Goal: Transaction & Acquisition: Purchase product/service

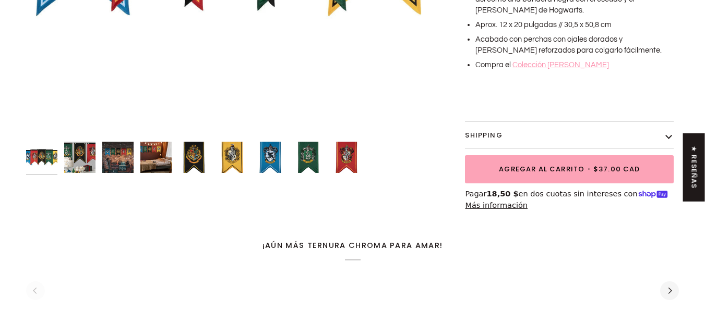
scroll to position [365, 0]
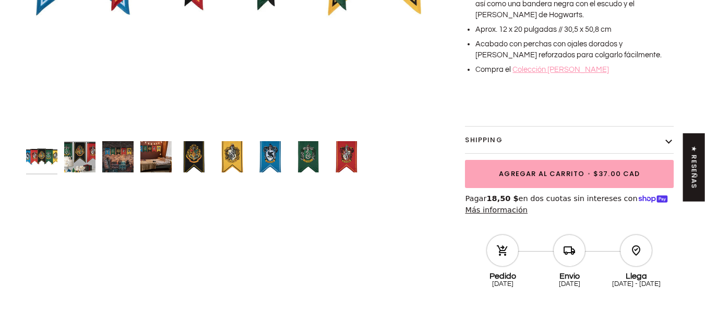
click at [193, 156] on img "Conjunto de banderas de la casa de Harry Potter" at bounding box center [193, 156] width 31 height 31
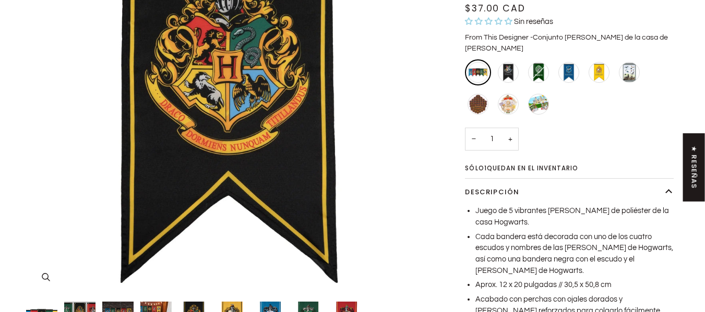
scroll to position [313, 0]
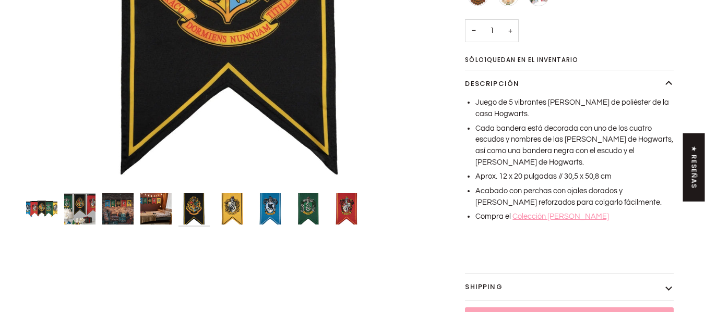
click at [235, 215] on img "Conjunto de banderas de la casa de Harry Potter" at bounding box center [231, 209] width 31 height 31
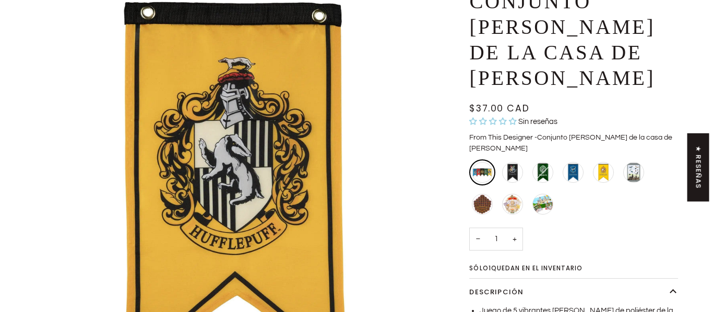
scroll to position [0, 0]
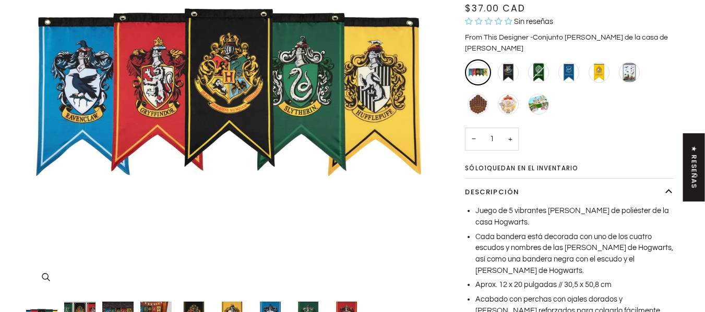
scroll to position [313, 0]
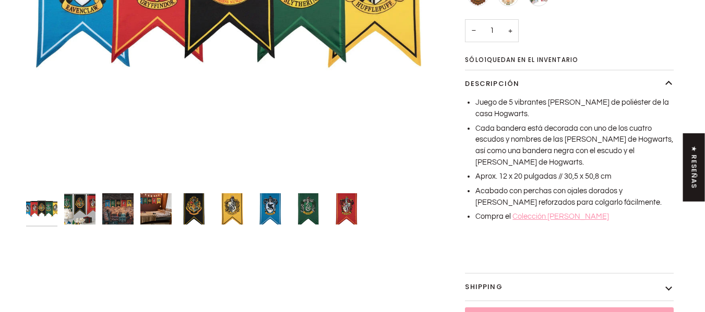
click at [228, 206] on img "Conjunto de banderas de la casa de Harry Potter" at bounding box center [231, 209] width 31 height 31
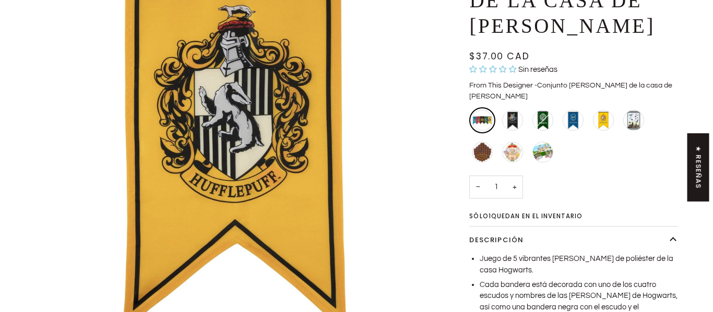
scroll to position [0, 0]
